Goal: Find specific page/section: Find specific page/section

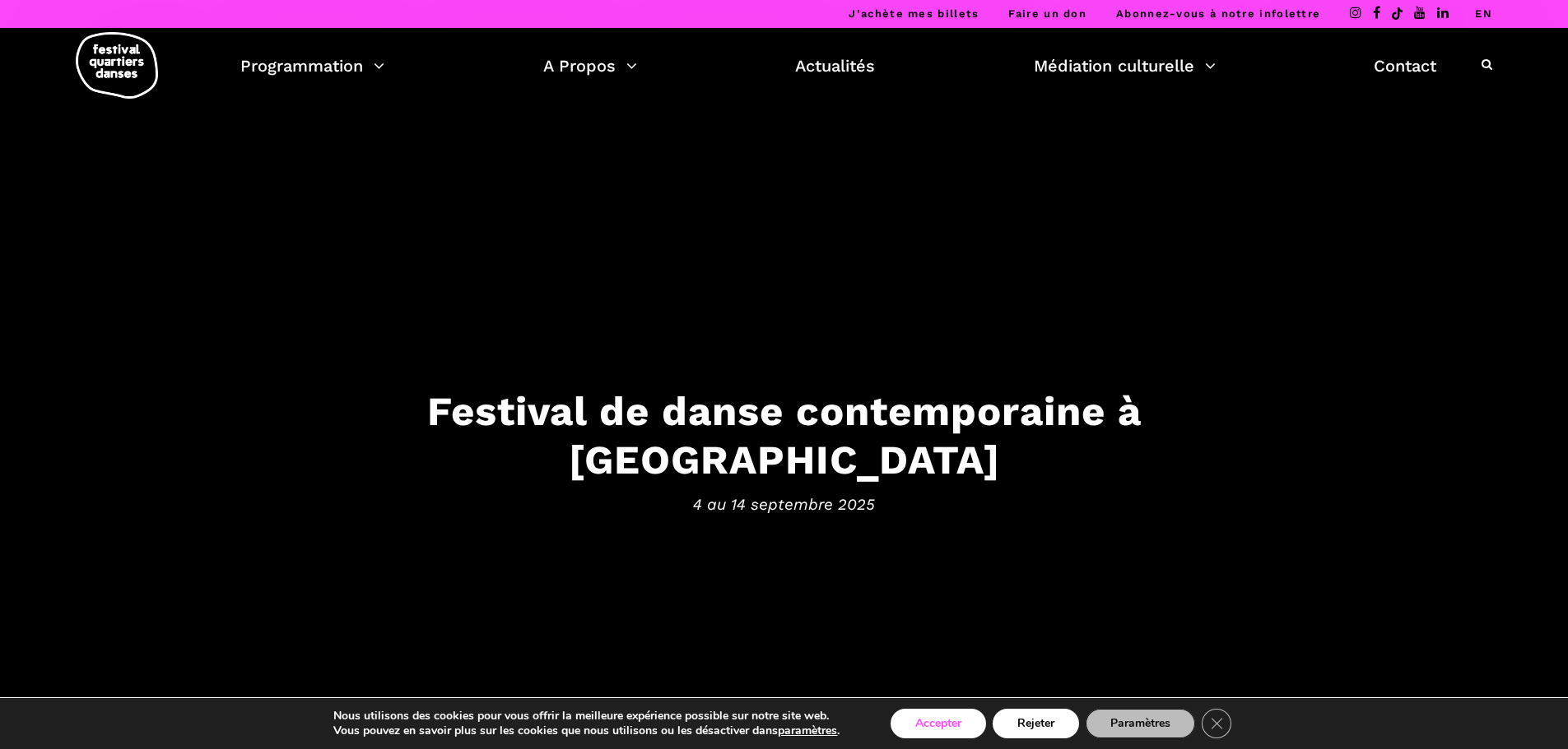
click at [942, 719] on button "Accepter" at bounding box center [938, 723] width 96 height 30
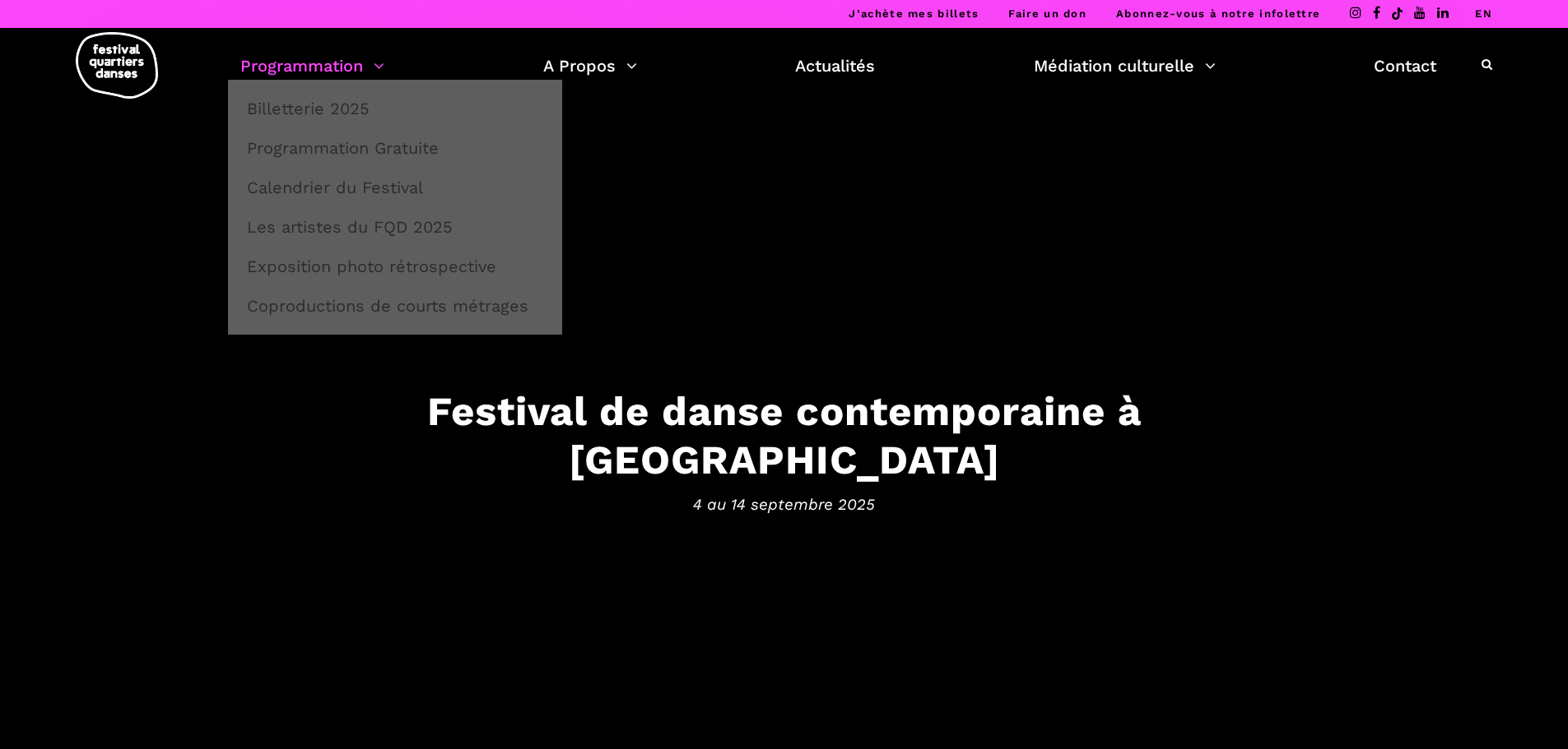
click at [356, 63] on link "Programmation" at bounding box center [312, 65] width 144 height 28
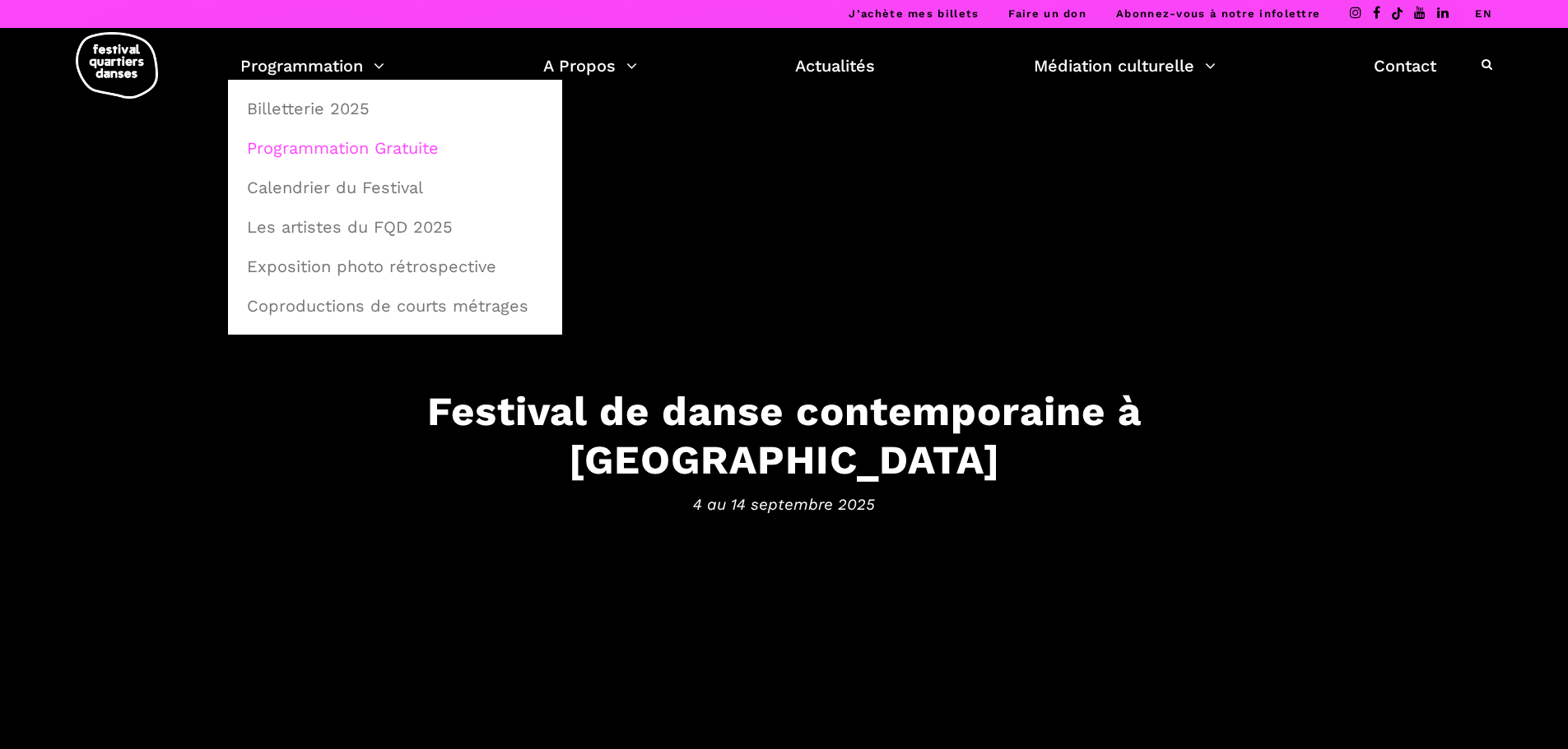
click at [331, 151] on link "Programmation Gratuite" at bounding box center [394, 148] width 316 height 38
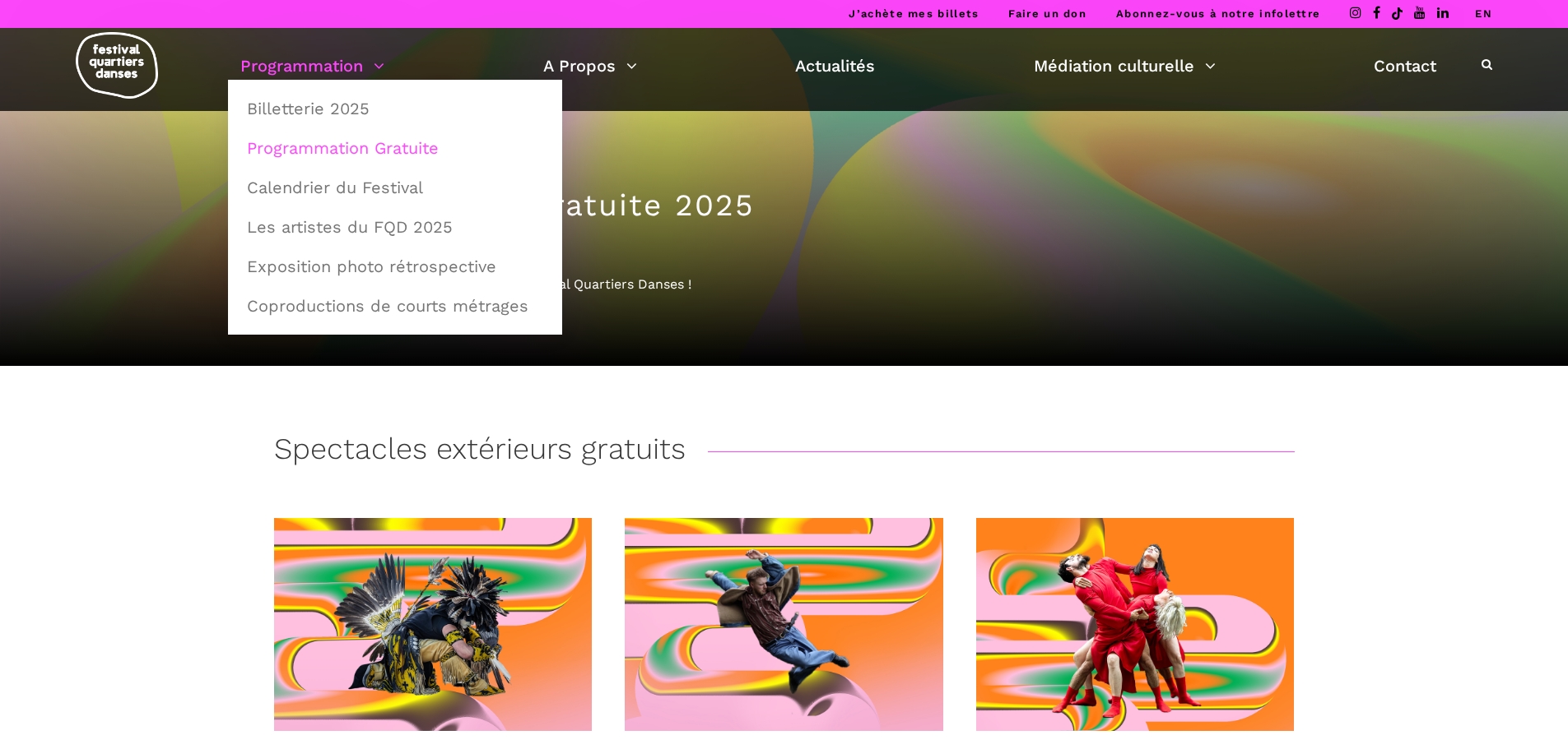
click at [332, 63] on link "Programmation" at bounding box center [312, 65] width 144 height 28
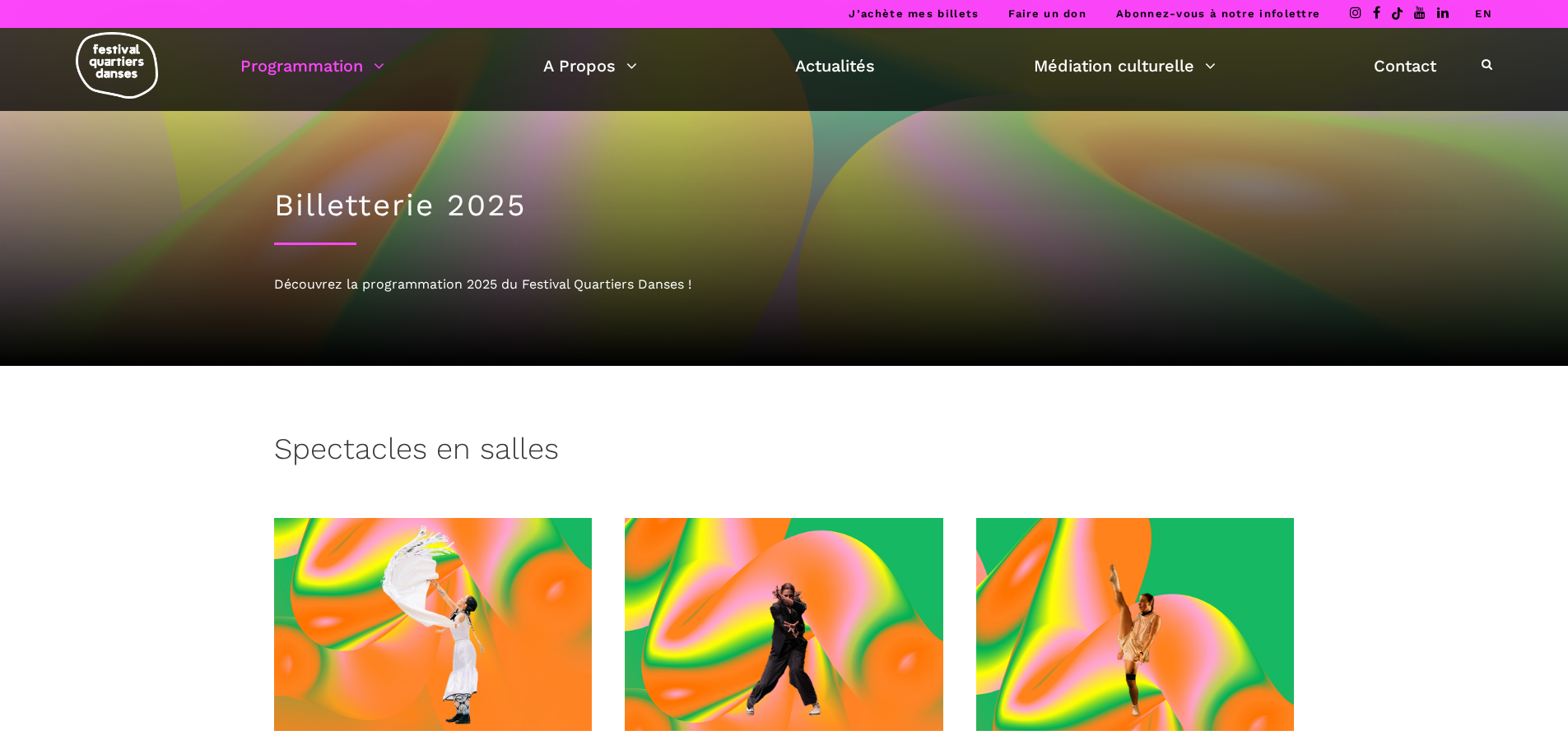
click at [332, 63] on link "Programmation" at bounding box center [312, 65] width 144 height 28
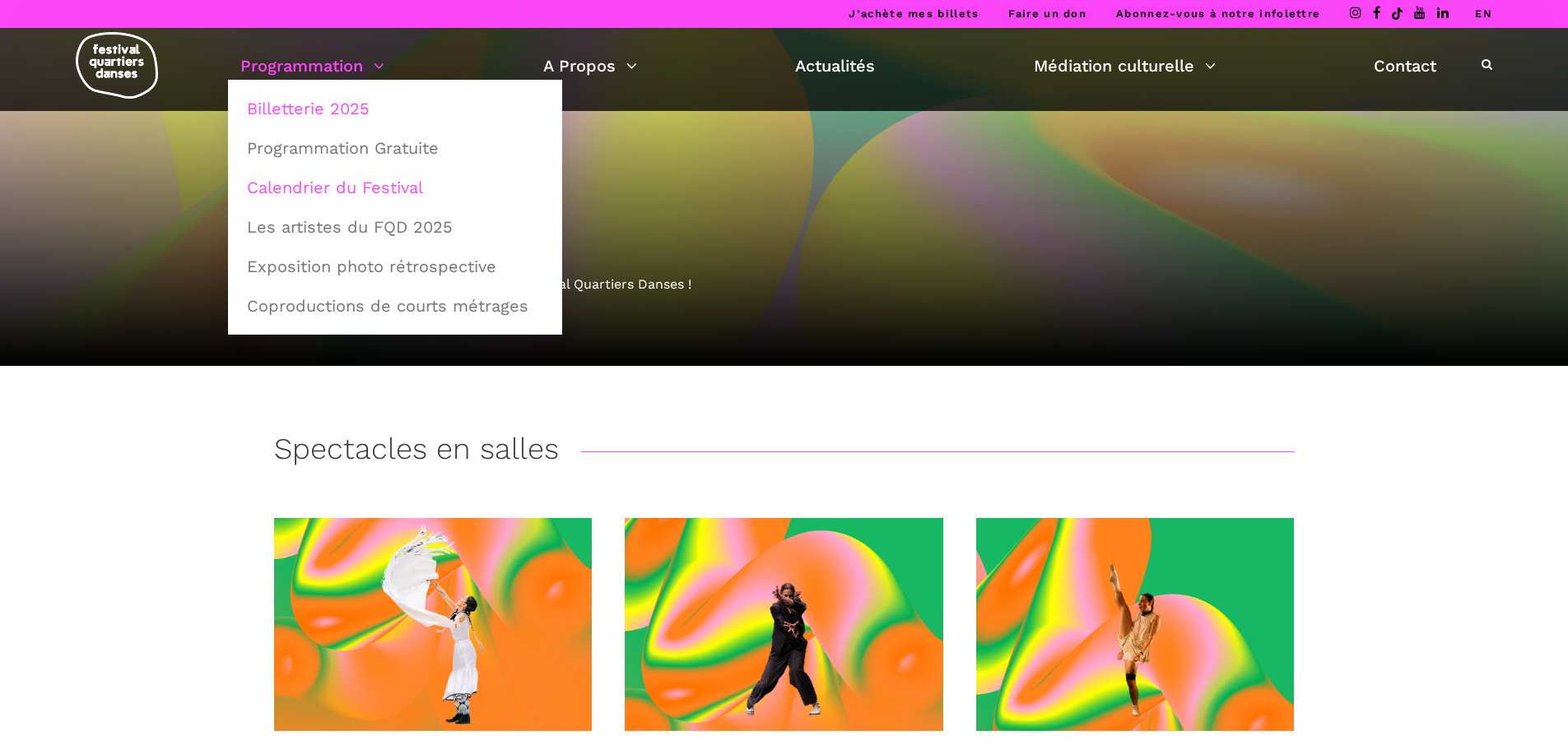
click at [340, 194] on link "Calendrier du Festival" at bounding box center [394, 187] width 316 height 38
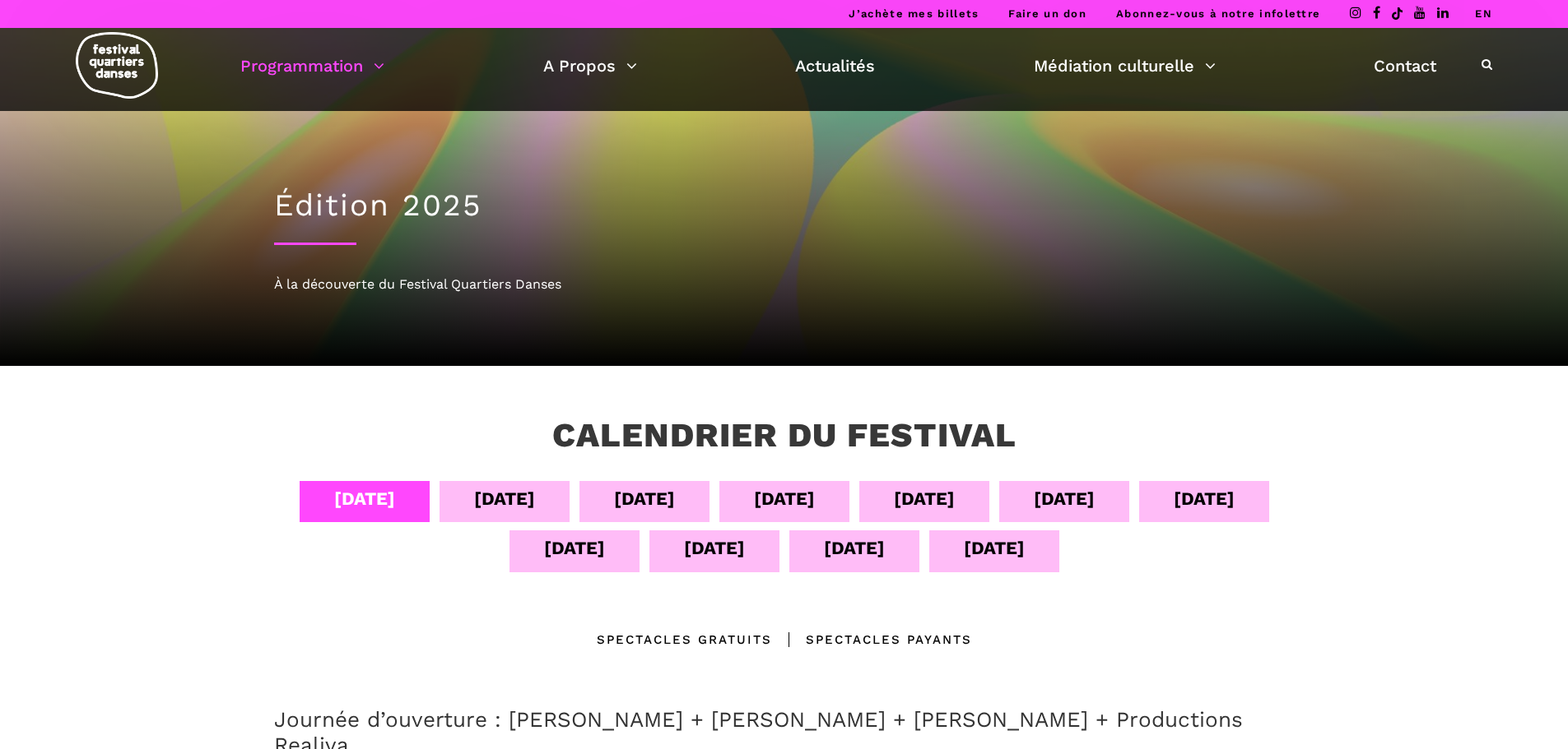
click at [653, 495] on div "[DATE]" at bounding box center [645, 499] width 61 height 29
